Goal: Share content

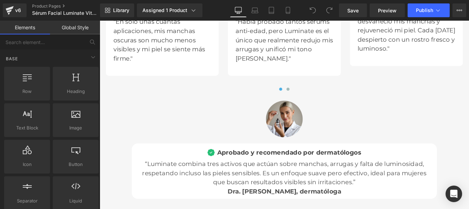
scroll to position [2202, 0]
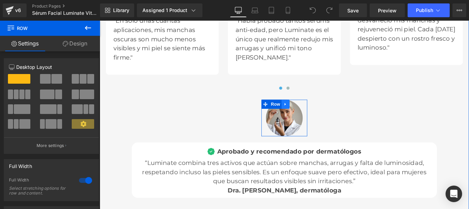
click at [308, 112] on icon at bounding box center [309, 114] width 5 height 5
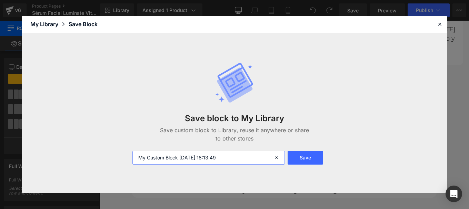
drag, startPoint x: 239, startPoint y: 159, endPoint x: 105, endPoint y: 158, distance: 134.5
click at [105, 158] on div "Save block to My Library Save custom block to Library, reuse it anywhere or sha…" at bounding box center [234, 113] width 425 height 161
type input "doc"
click at [312, 158] on button "Save" at bounding box center [306, 158] width 36 height 14
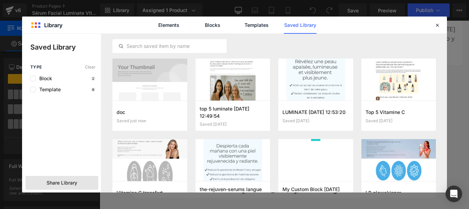
click at [73, 182] on span "Share Library" at bounding box center [62, 183] width 31 height 7
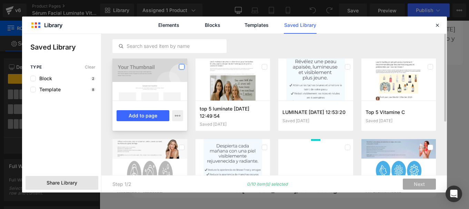
click at [183, 67] on label at bounding box center [182, 67] width 6 height 6
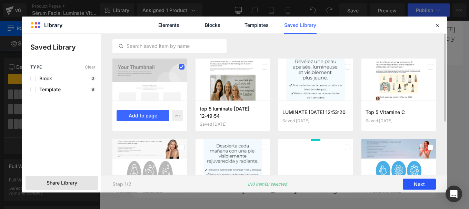
click at [419, 183] on button "Next" at bounding box center [419, 184] width 33 height 11
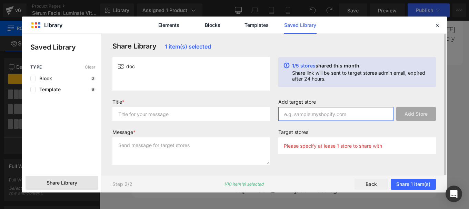
click at [300, 119] on input "text" at bounding box center [335, 114] width 115 height 14
paste input "/j0y5xw-vh"
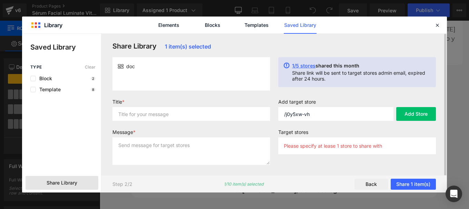
click at [301, 143] on p "Please specify at lease 1 store to share with" at bounding box center [333, 146] width 98 height 6
click at [287, 114] on input "/j0y5xw-vh" at bounding box center [335, 114] width 115 height 14
click at [286, 115] on input "/j0y5xw-vh" at bounding box center [335, 114] width 115 height 14
type input "j0y5xw-vh"
click at [414, 112] on button "Add Store" at bounding box center [416, 114] width 40 height 14
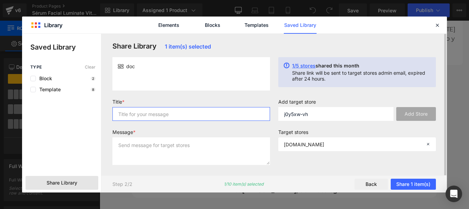
click at [160, 120] on input "text" at bounding box center [191, 114] width 158 height 14
type input "o"
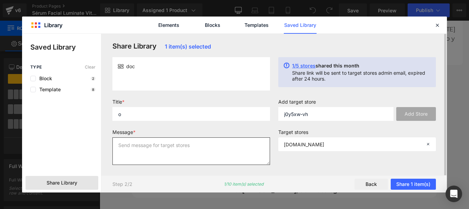
click at [154, 150] on textarea at bounding box center [191, 152] width 158 height 28
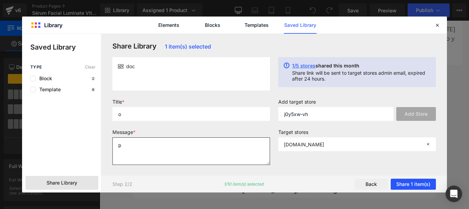
type textarea "p"
click at [408, 183] on button "Share 1 item(s)" at bounding box center [413, 184] width 45 height 11
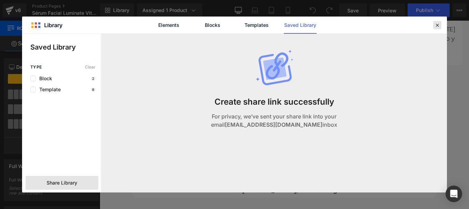
click at [438, 24] on icon at bounding box center [437, 25] width 6 height 6
